Goal: Information Seeking & Learning: Find specific fact

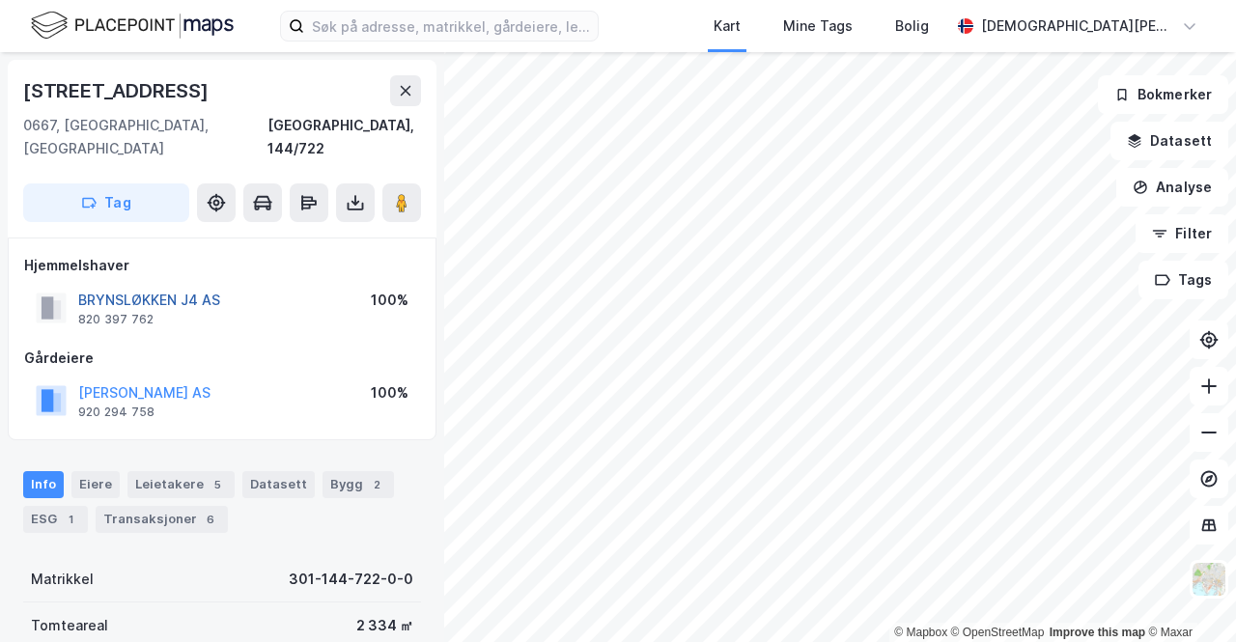
click at [0, 0] on button "BRYNSLØKKEN J4 AS" at bounding box center [0, 0] width 0 height 0
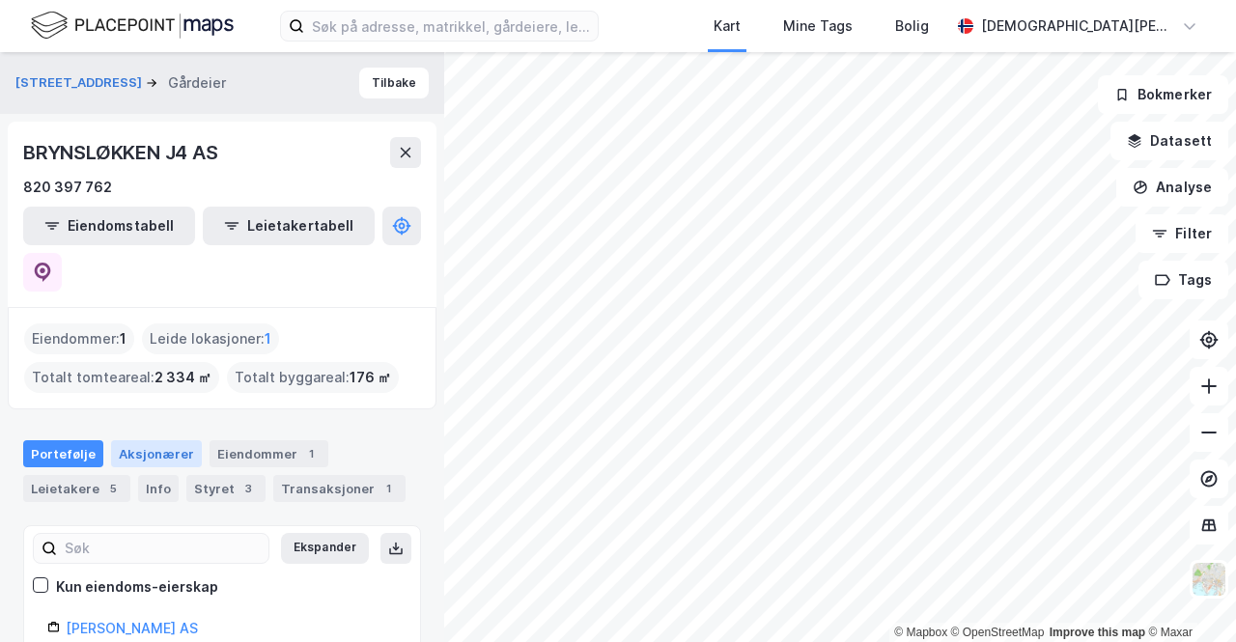
click at [126, 440] on div "Aksjonærer" at bounding box center [156, 453] width 91 height 27
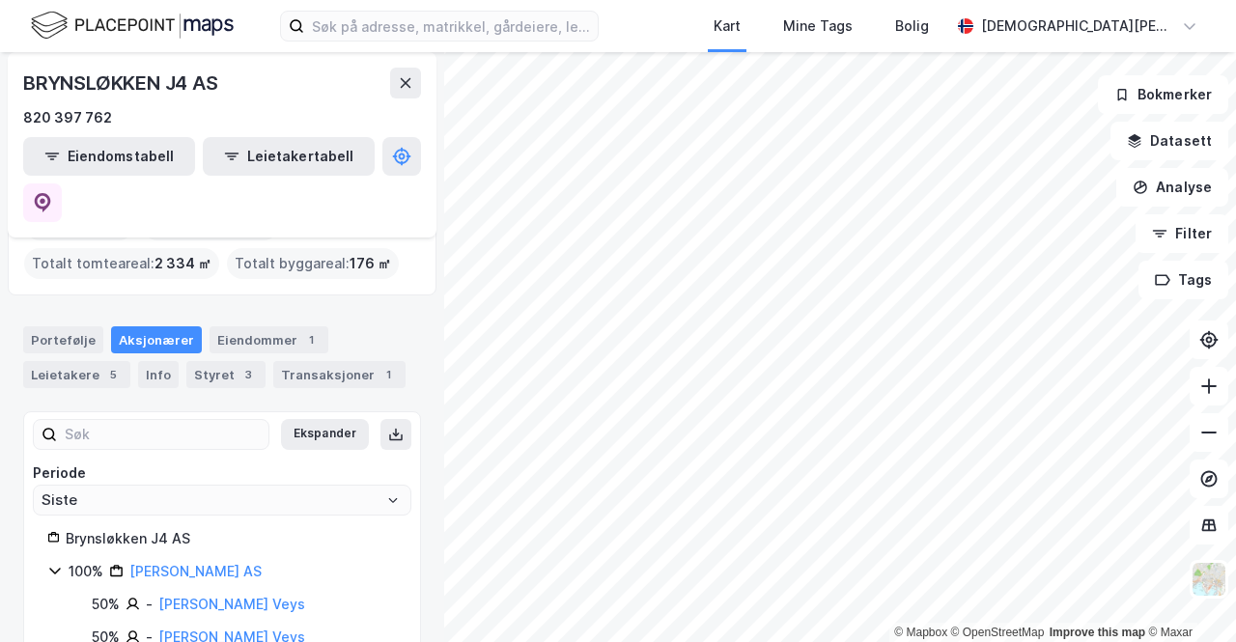
scroll to position [120, 0]
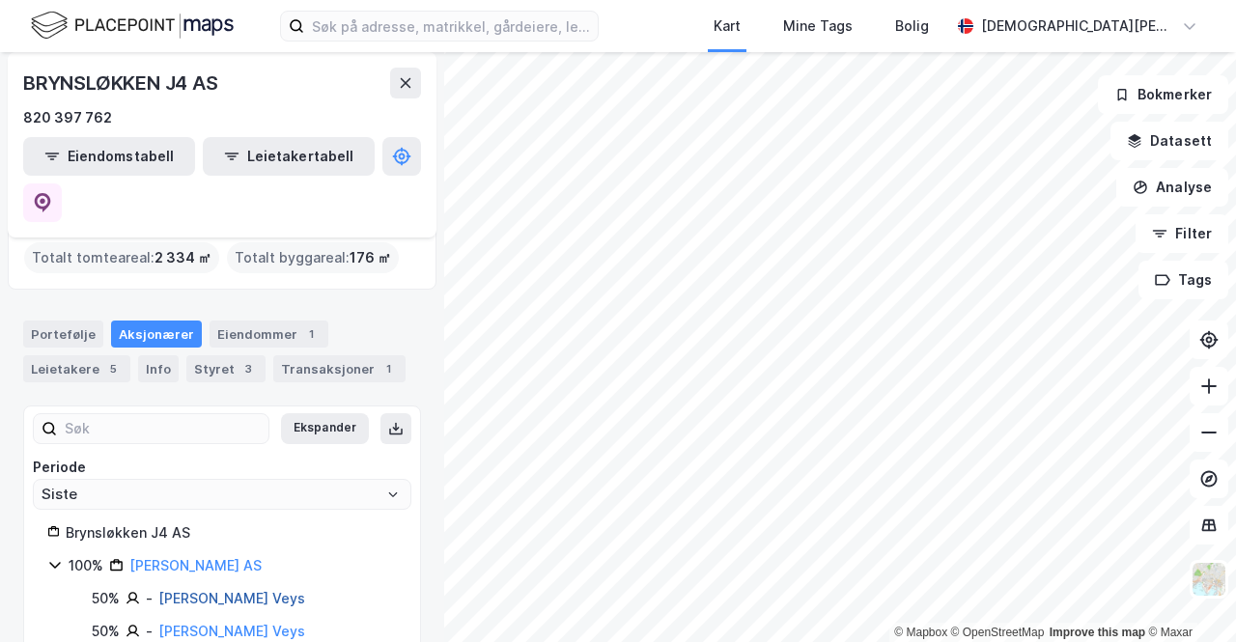
click at [184, 590] on link "[PERSON_NAME] Veys" at bounding box center [231, 598] width 147 height 16
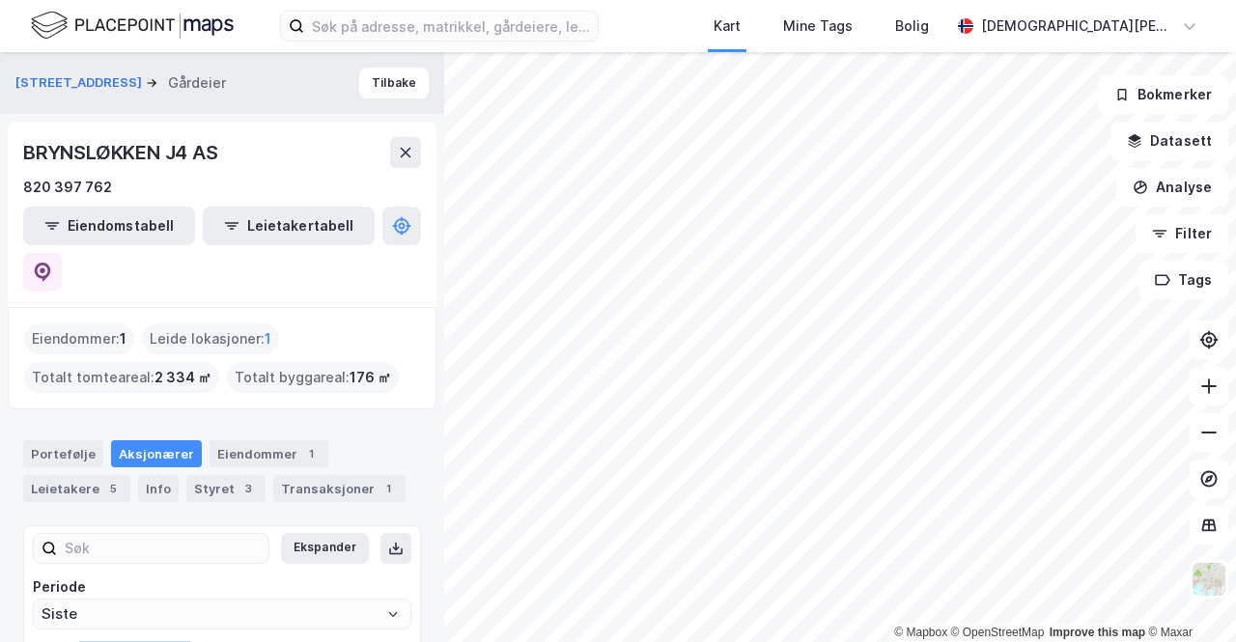
drag, startPoint x: 184, startPoint y: 606, endPoint x: 78, endPoint y: 608, distance: 105.3
click at [78, 641] on div "Brynsløkken J4 AS" at bounding box center [231, 652] width 331 height 23
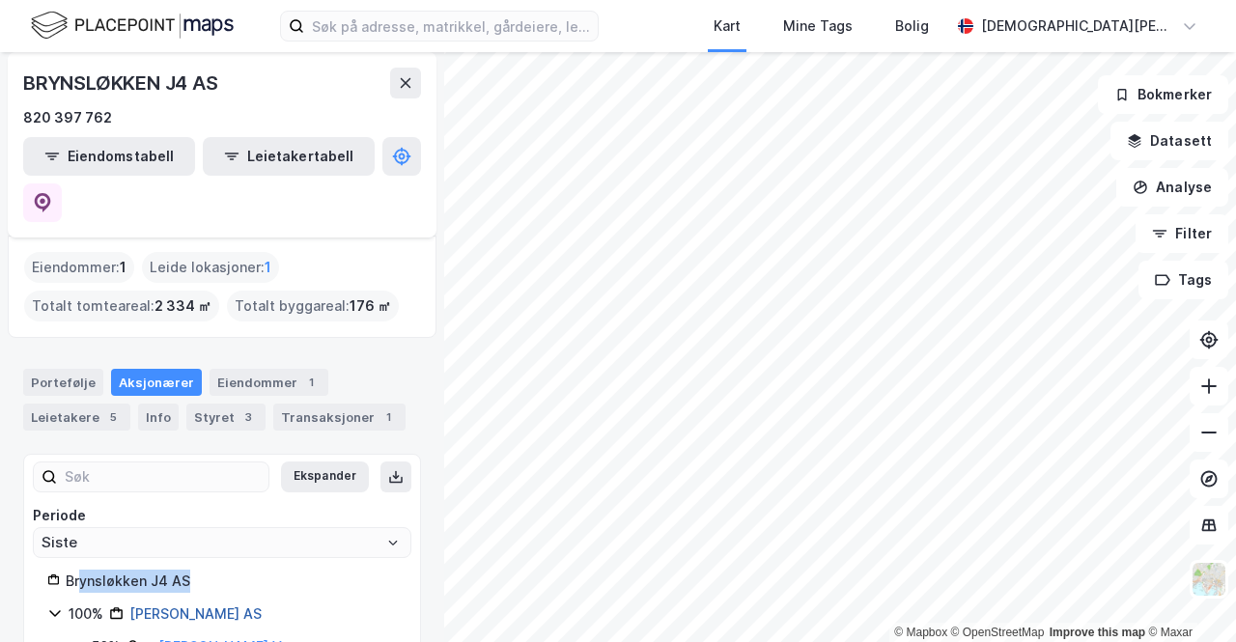
scroll to position [97, 0]
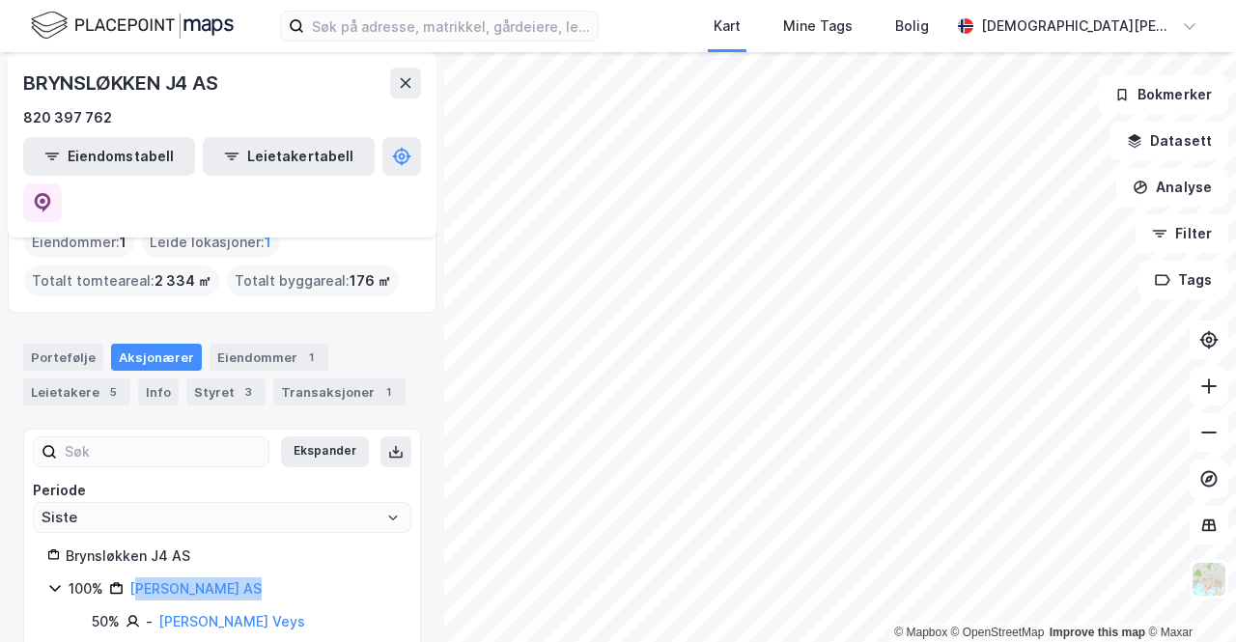
drag, startPoint x: 249, startPoint y: 543, endPoint x: 262, endPoint y: 544, distance: 12.6
click at [239, 578] on div "100% [PERSON_NAME] AS" at bounding box center [233, 589] width 328 height 23
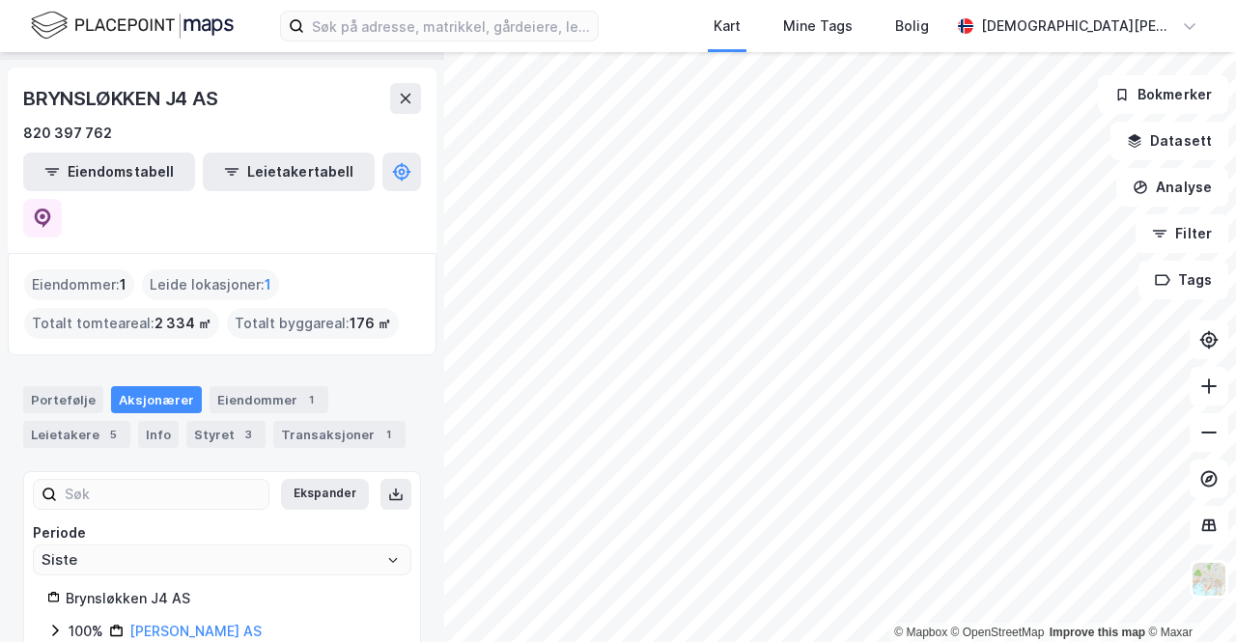
click at [259, 587] on div "Brynsløkken J4 AS 100% [PERSON_NAME] AS" at bounding box center [222, 615] width 350 height 56
drag, startPoint x: 263, startPoint y: 582, endPoint x: 125, endPoint y: 590, distance: 138.3
click at [125, 620] on div "100% [PERSON_NAME] AS" at bounding box center [233, 631] width 328 height 23
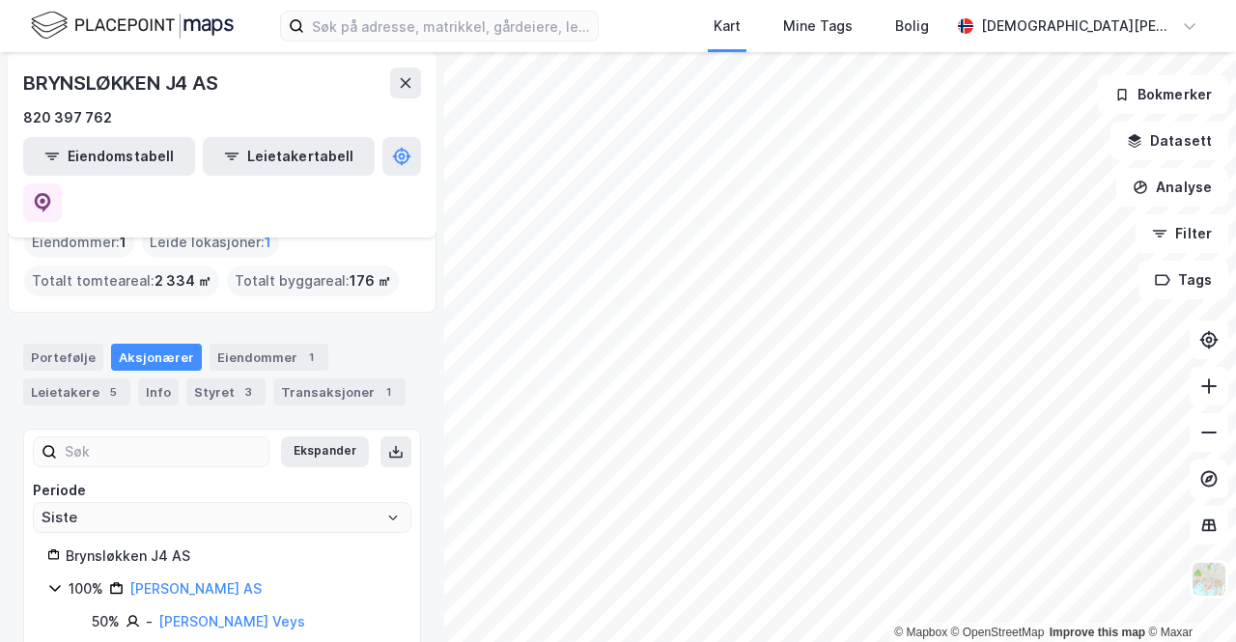
copy link "[PERSON_NAME] AS"
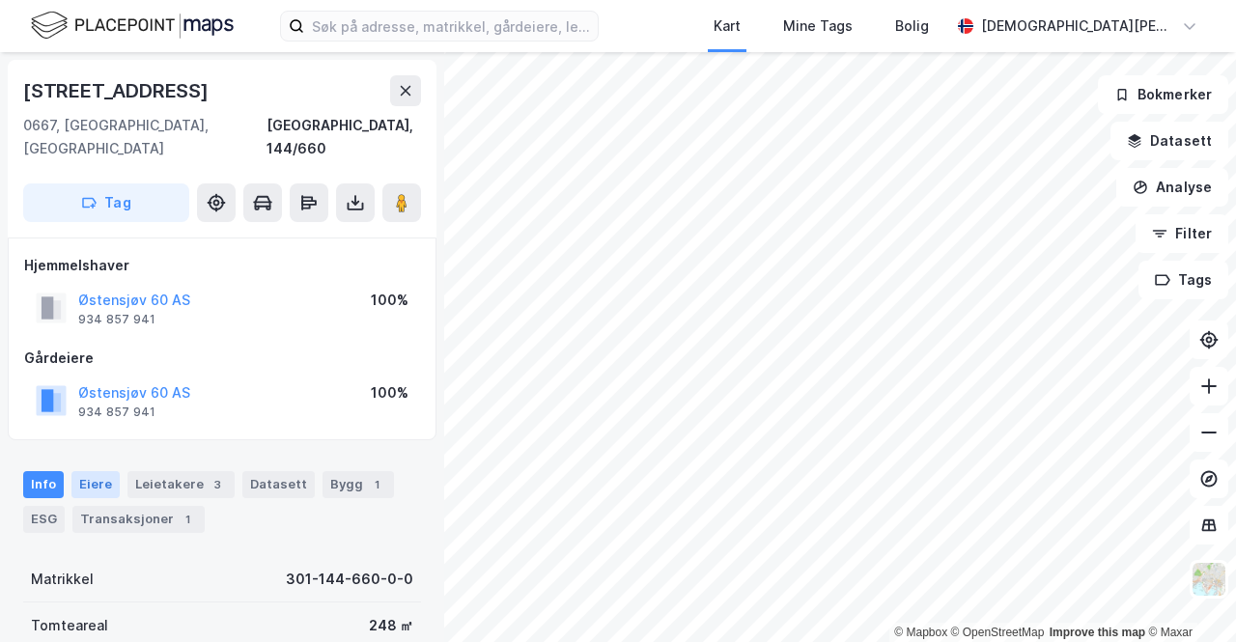
click at [96, 471] on div "Eiere" at bounding box center [95, 484] width 48 height 27
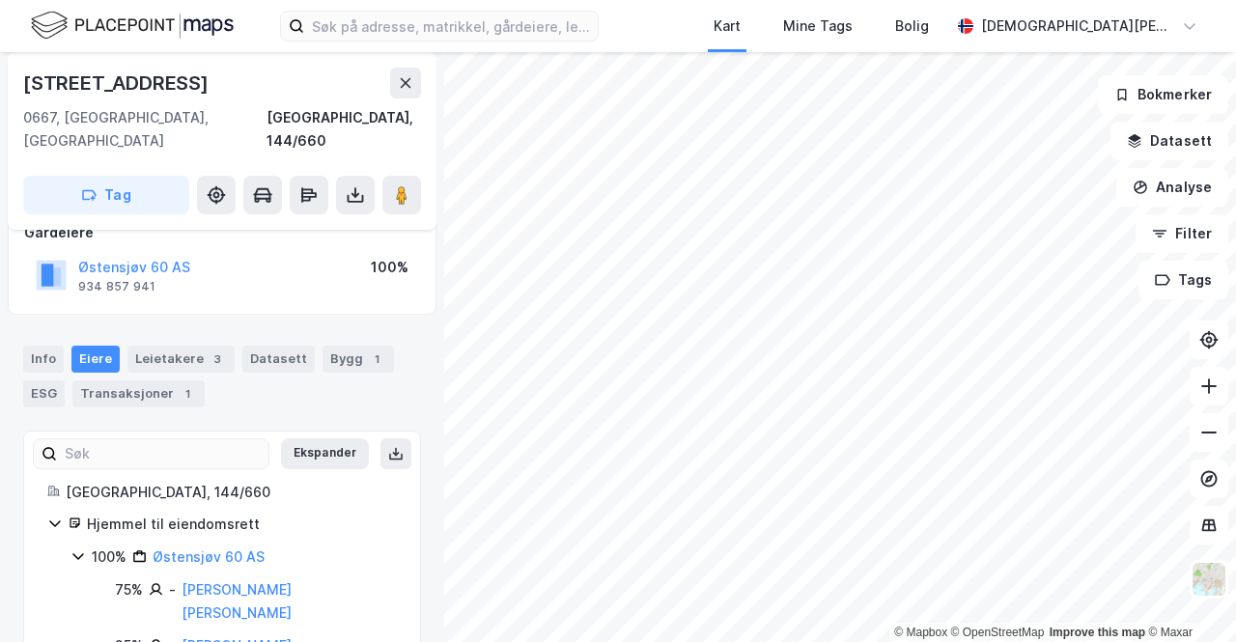
scroll to position [141, 0]
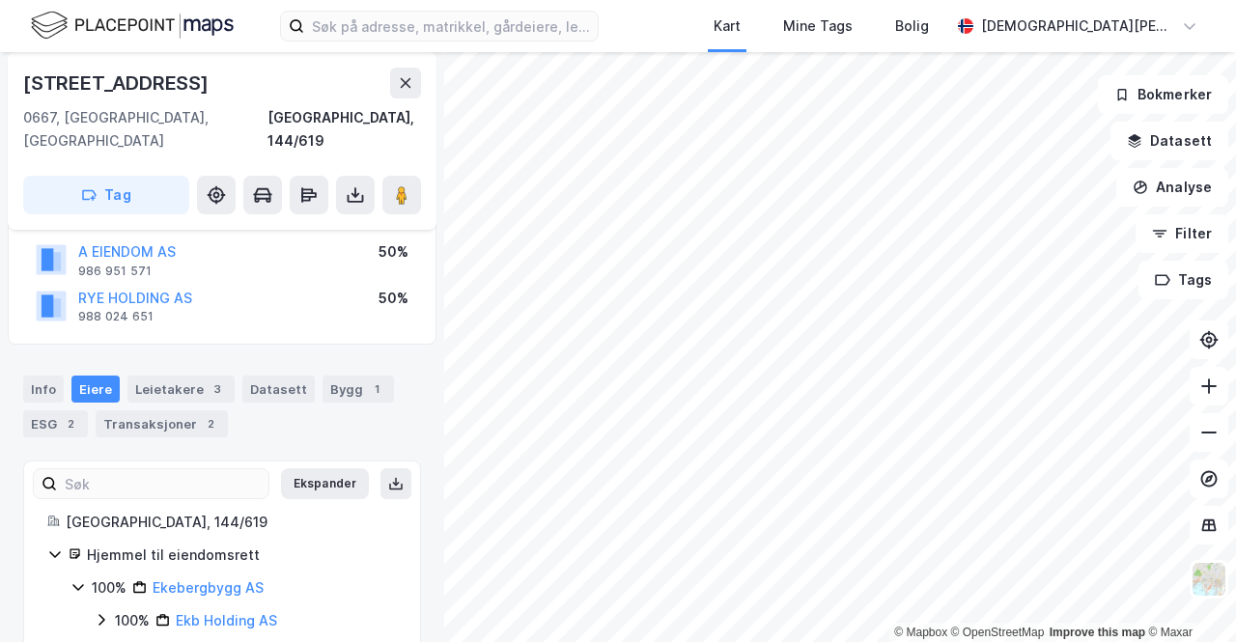
scroll to position [155, 0]
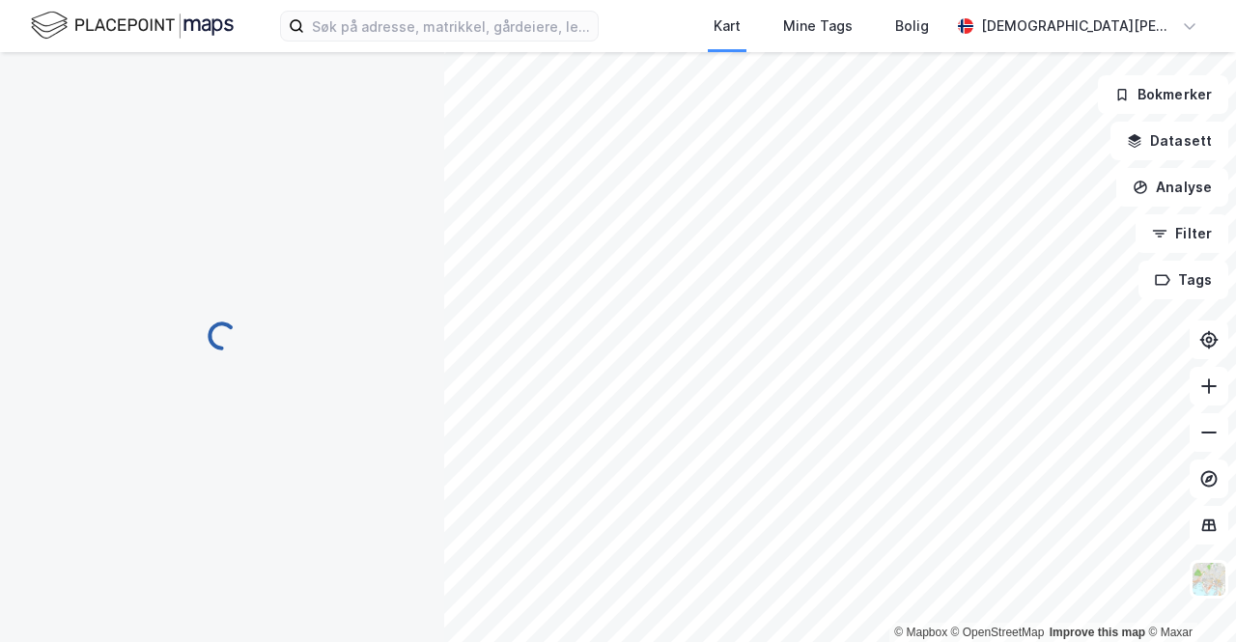
scroll to position [73, 0]
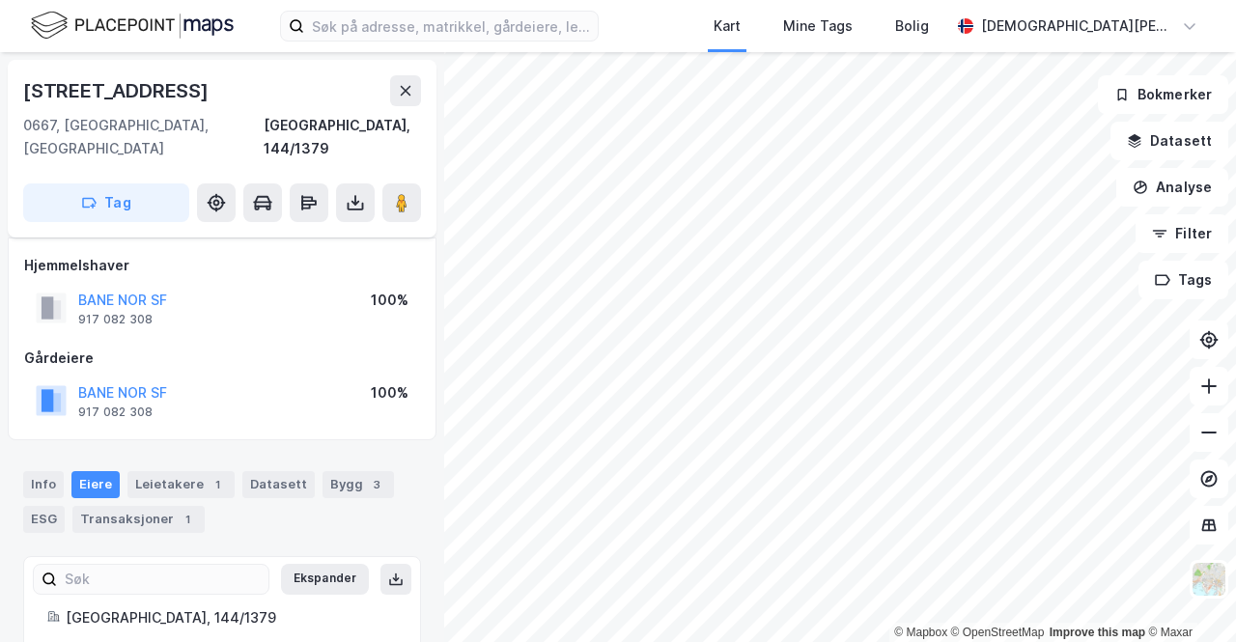
scroll to position [50, 0]
